Goal: Navigation & Orientation: Understand site structure

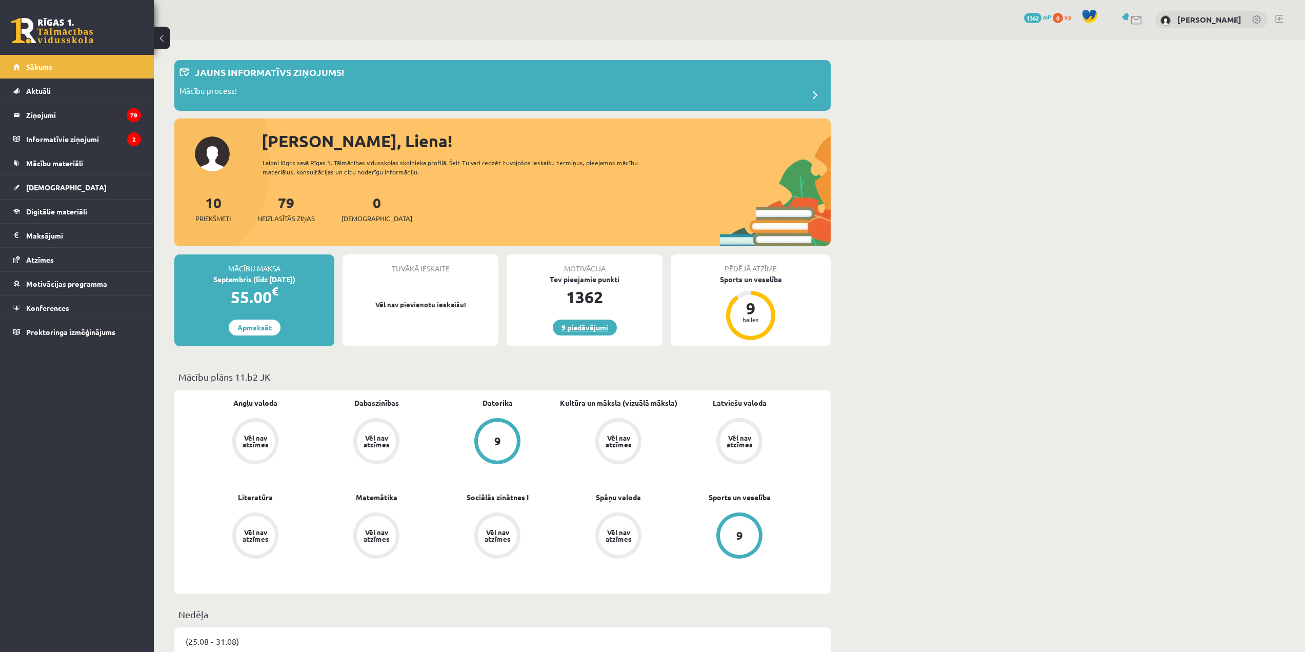
click at [571, 328] on link "9 piedāvājumi" at bounding box center [585, 327] width 64 height 16
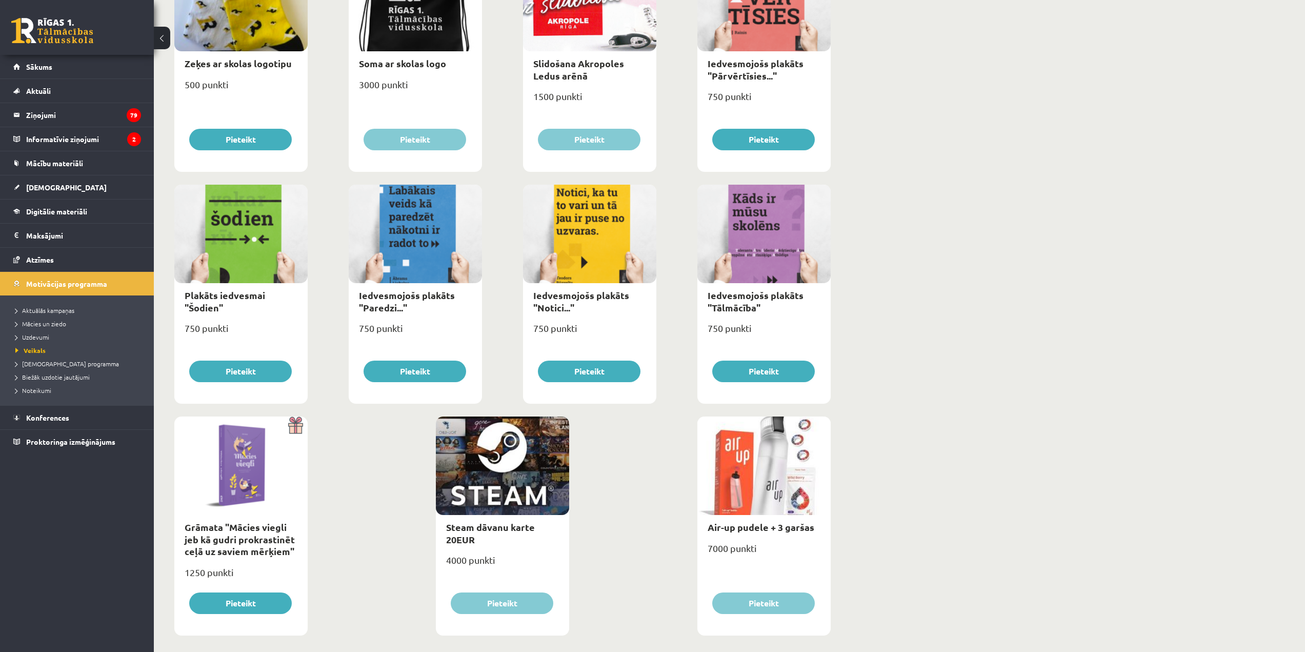
scroll to position [923, 0]
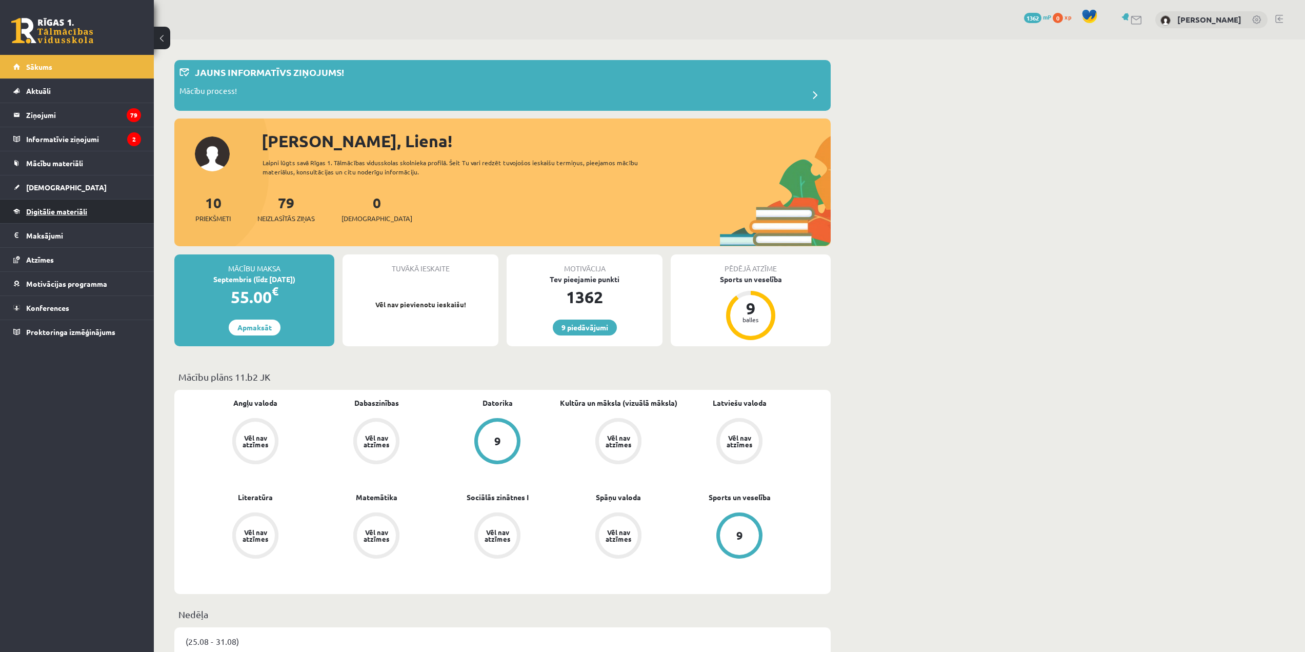
click at [86, 213] on span "Digitālie materiāli" at bounding box center [56, 211] width 61 height 9
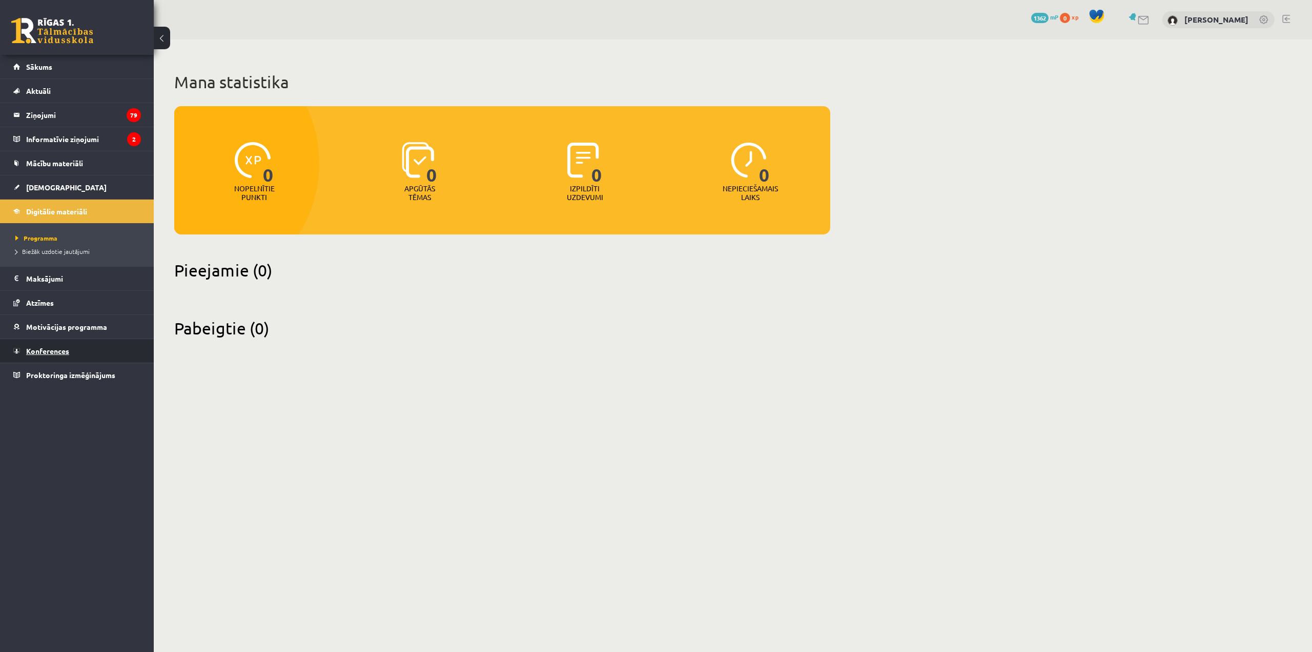
click at [73, 351] on link "Konferences" at bounding box center [77, 351] width 128 height 24
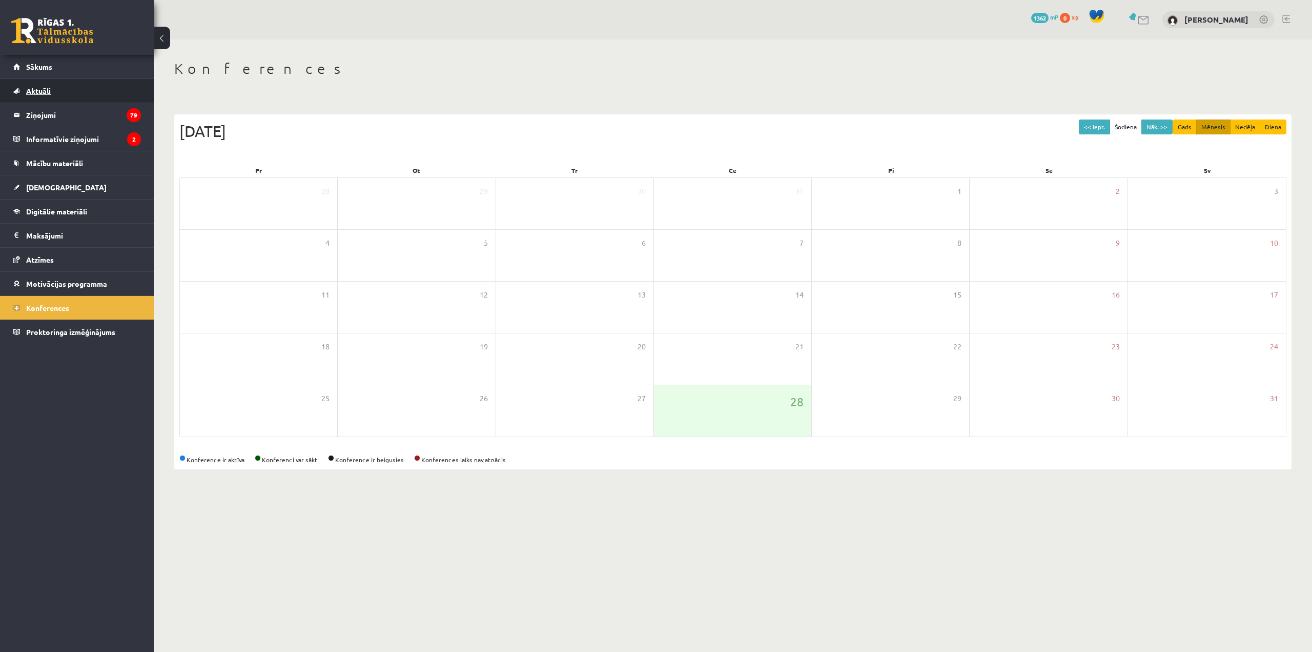
click at [103, 95] on link "Aktuāli" at bounding box center [77, 91] width 128 height 24
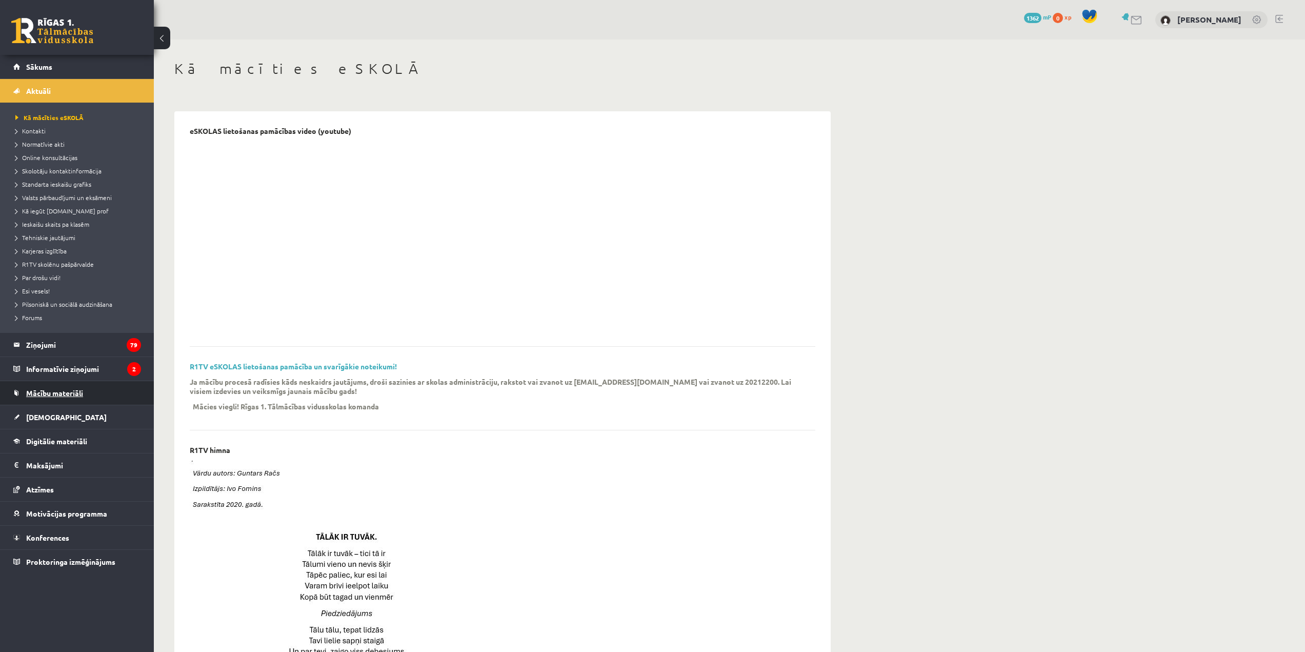
click at [86, 397] on link "Mācību materiāli" at bounding box center [77, 393] width 128 height 24
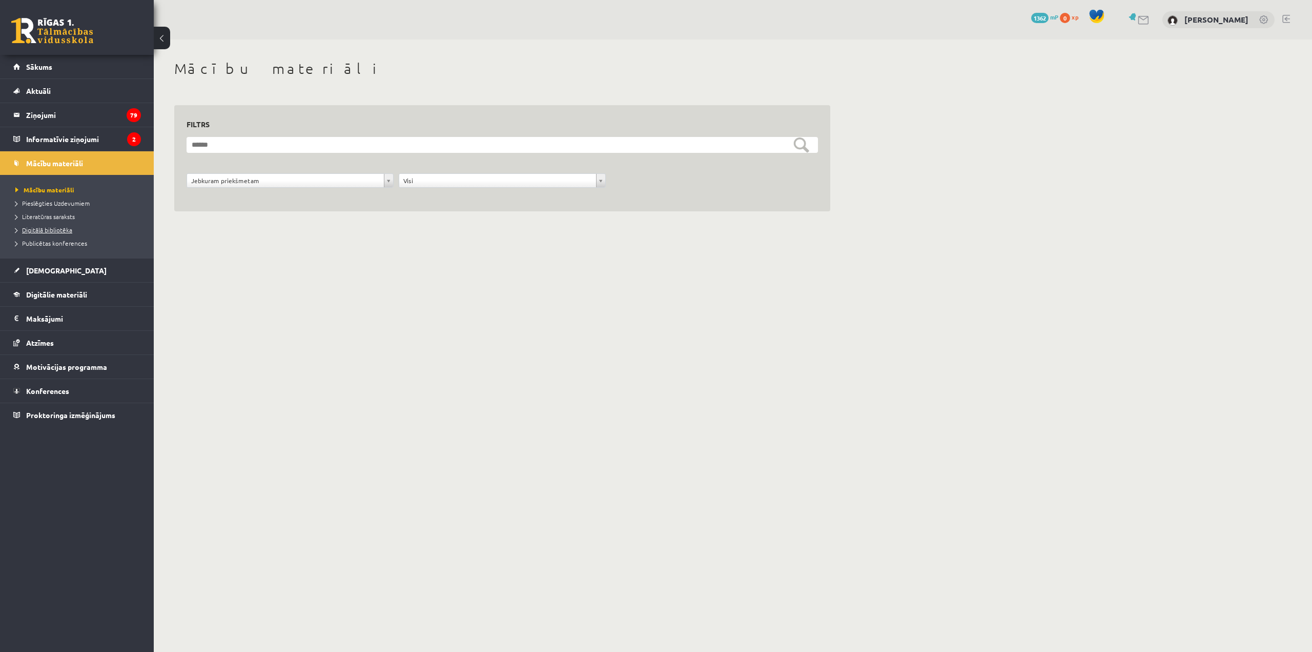
click at [16, 230] on span "Digitālā bibliotēka" at bounding box center [43, 230] width 57 height 8
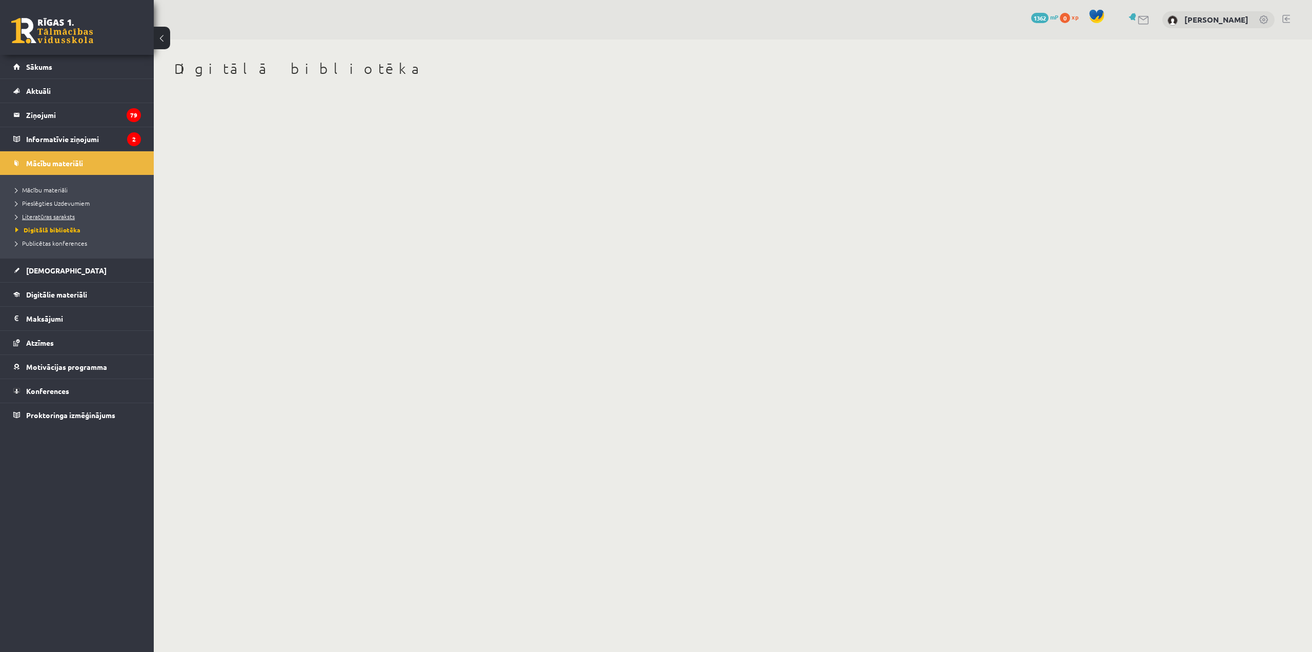
click at [48, 218] on span "Literatūras saraksts" at bounding box center [44, 216] width 59 height 8
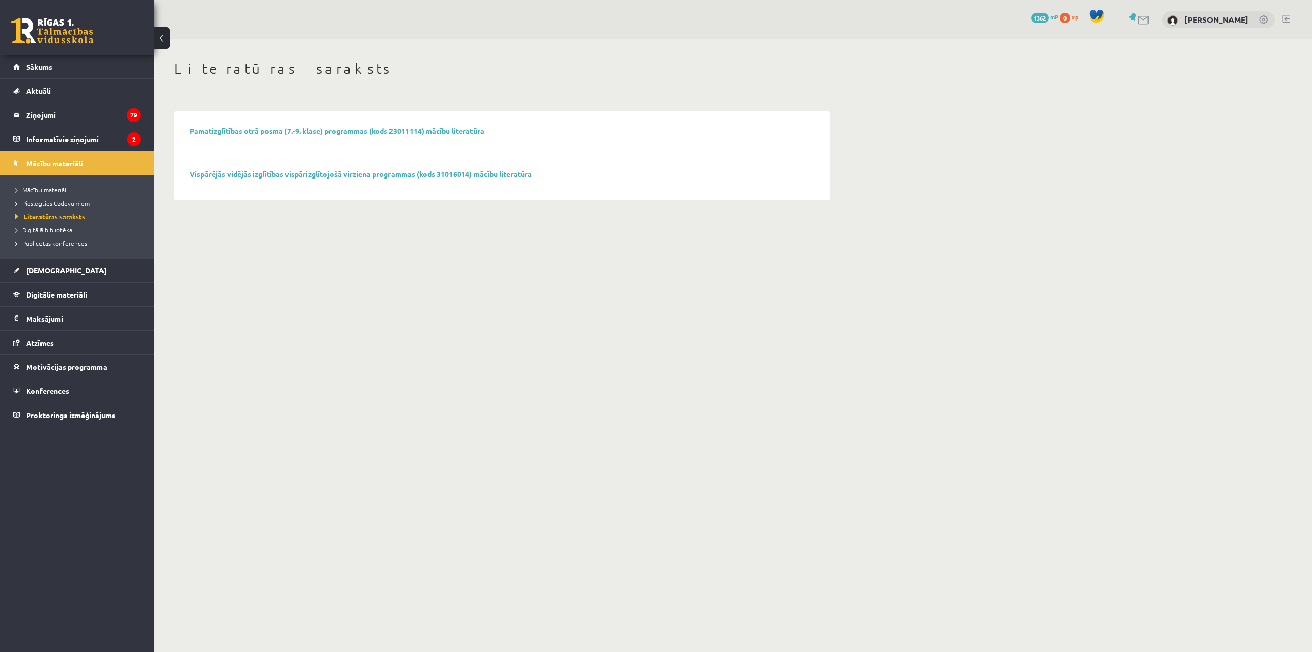
click at [52, 208] on li "Pieslēgties Uzdevumiem" at bounding box center [79, 202] width 128 height 13
click at [55, 205] on span "Pieslēgties Uzdevumiem" at bounding box center [56, 203] width 82 height 8
click at [34, 271] on span "[DEMOGRAPHIC_DATA]" at bounding box center [66, 270] width 80 height 9
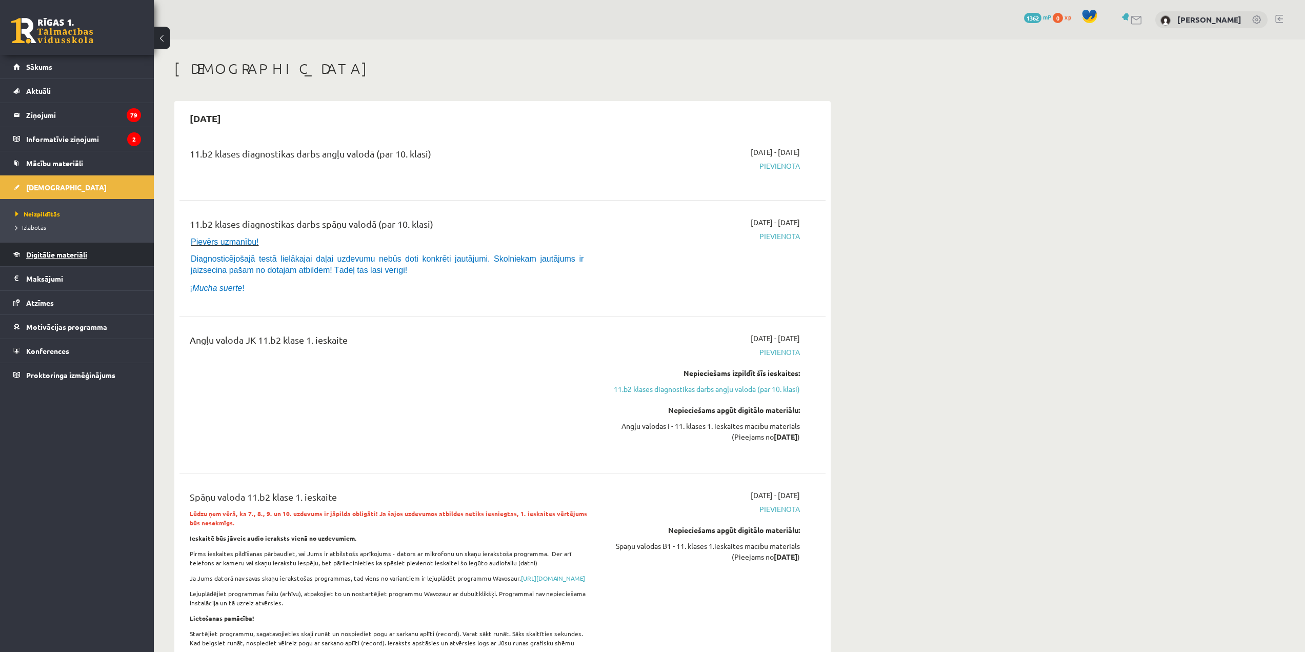
click at [69, 251] on span "Digitālie materiāli" at bounding box center [56, 254] width 61 height 9
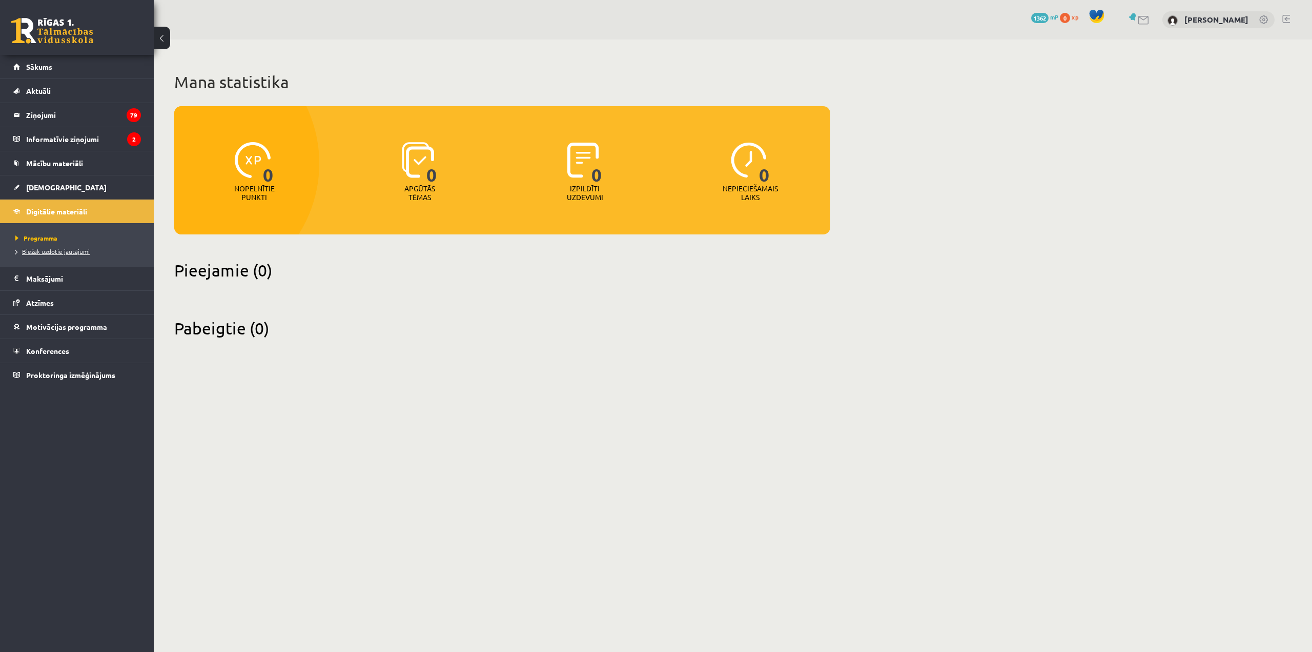
click at [69, 250] on span "Biežāk uzdotie jautājumi" at bounding box center [52, 251] width 74 height 8
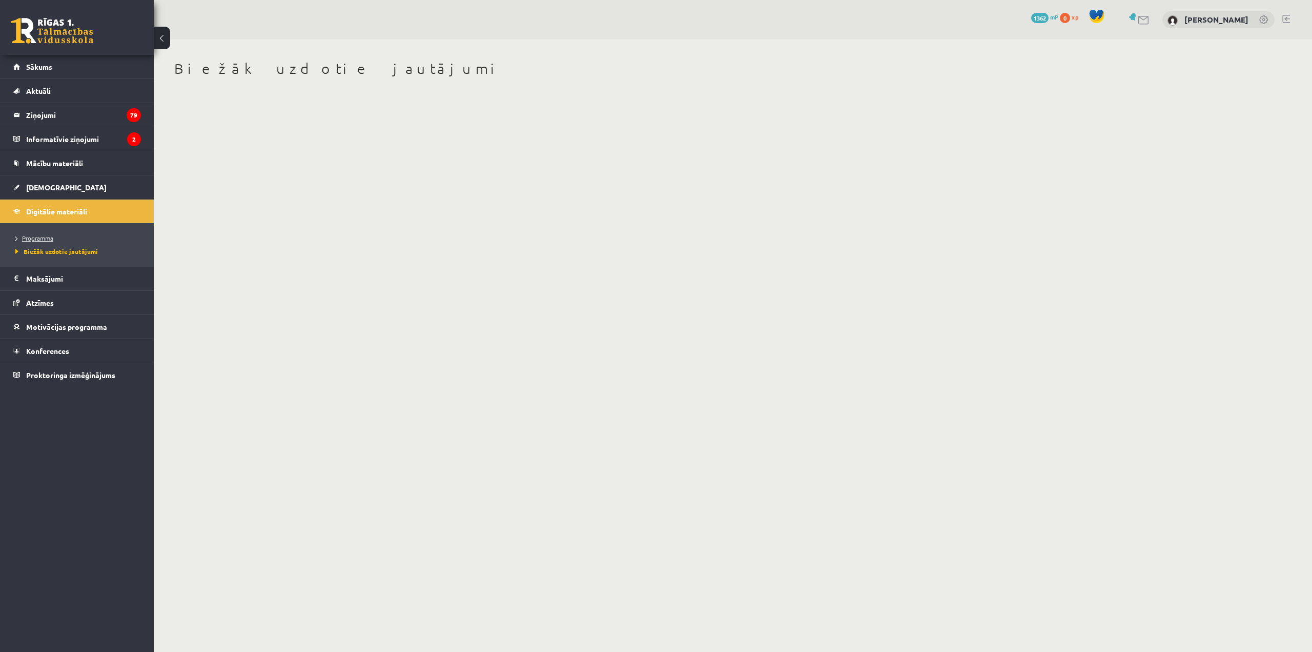
click at [35, 240] on span "Programma" at bounding box center [34, 238] width 38 height 8
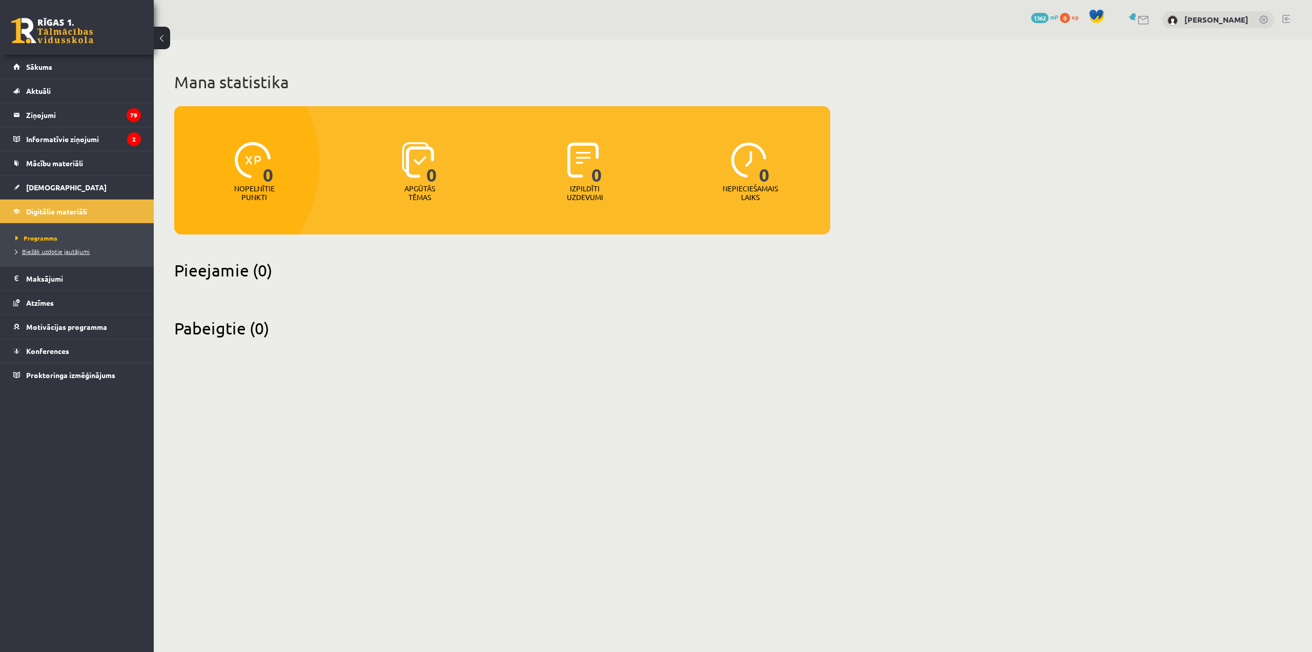
click at [16, 253] on span "Biežāk uzdotie jautājumi" at bounding box center [52, 251] width 74 height 8
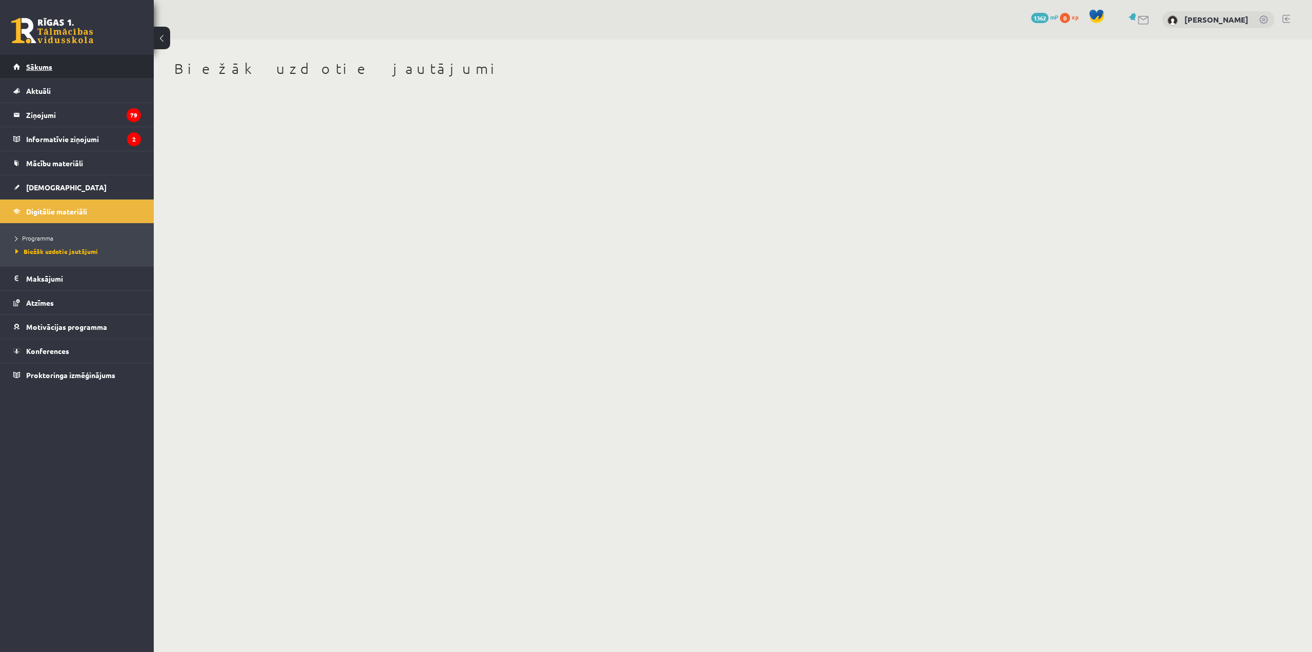
click at [62, 73] on link "Sākums" at bounding box center [77, 67] width 128 height 24
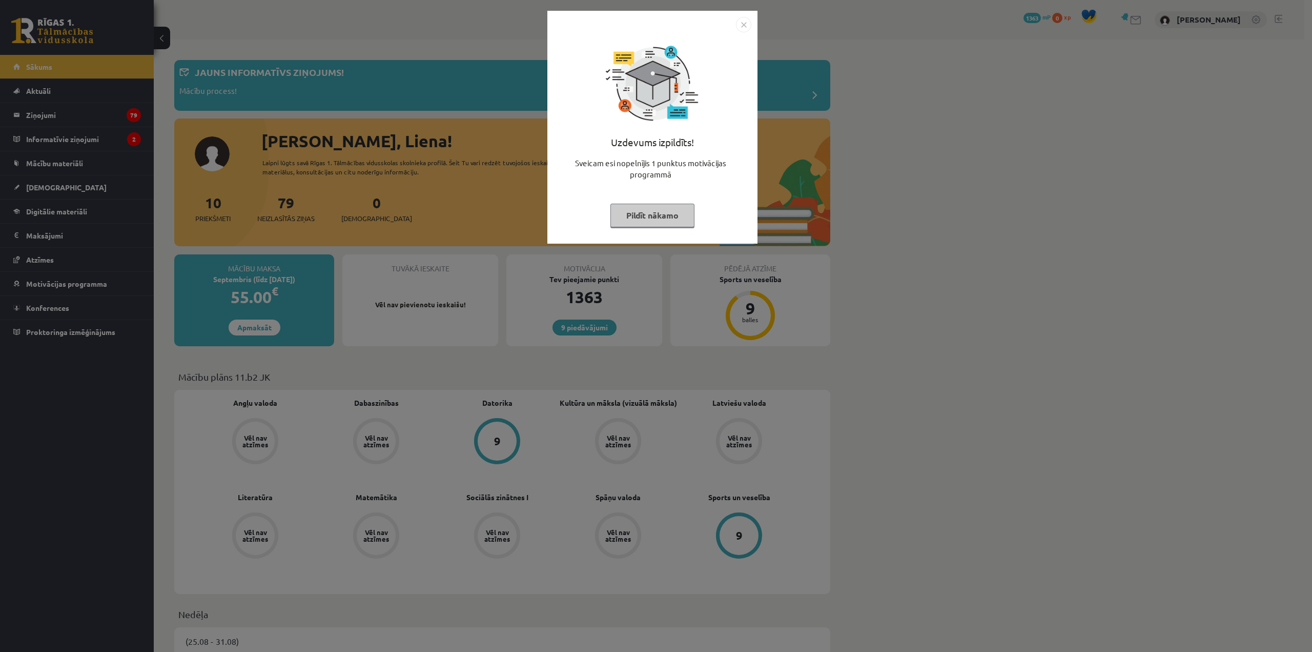
click at [741, 24] on img "Close" at bounding box center [743, 24] width 15 height 15
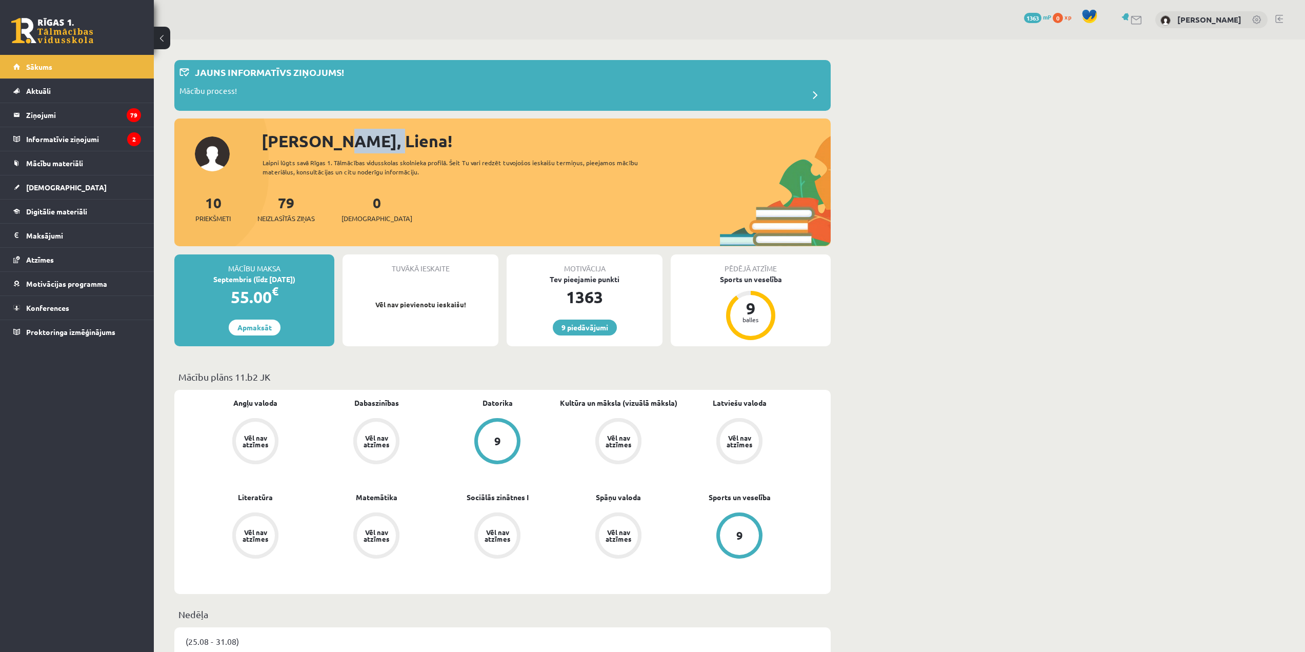
drag, startPoint x: 322, startPoint y: 141, endPoint x: 398, endPoint y: 135, distance: 75.6
click at [398, 135] on div "[PERSON_NAME], Liena!" at bounding box center [545, 141] width 569 height 25
